Goal: Task Accomplishment & Management: Use online tool/utility

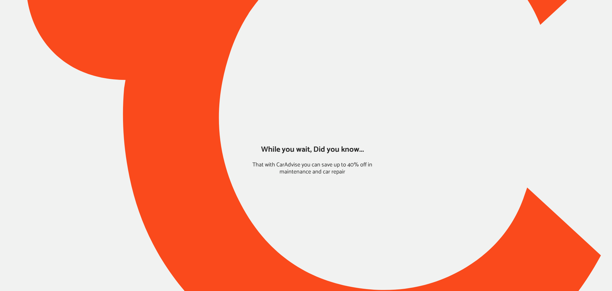
type input "*******"
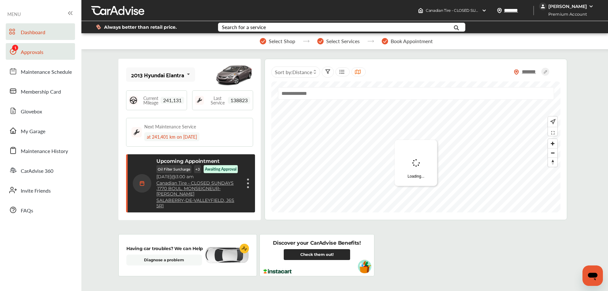
drag, startPoint x: 26, startPoint y: 55, endPoint x: 33, endPoint y: 57, distance: 7.7
click at [26, 55] on span "Approvals" at bounding box center [32, 52] width 23 height 8
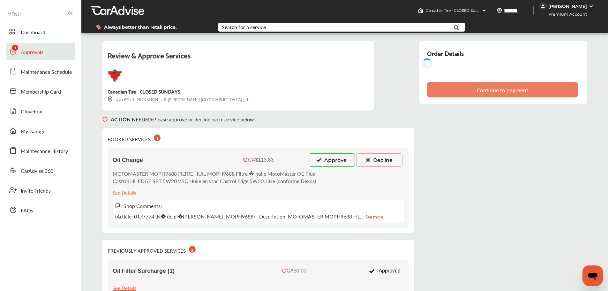
click at [308, 160] on button "Approve" at bounding box center [331, 159] width 46 height 13
